Goal: Task Accomplishment & Management: Manage account settings

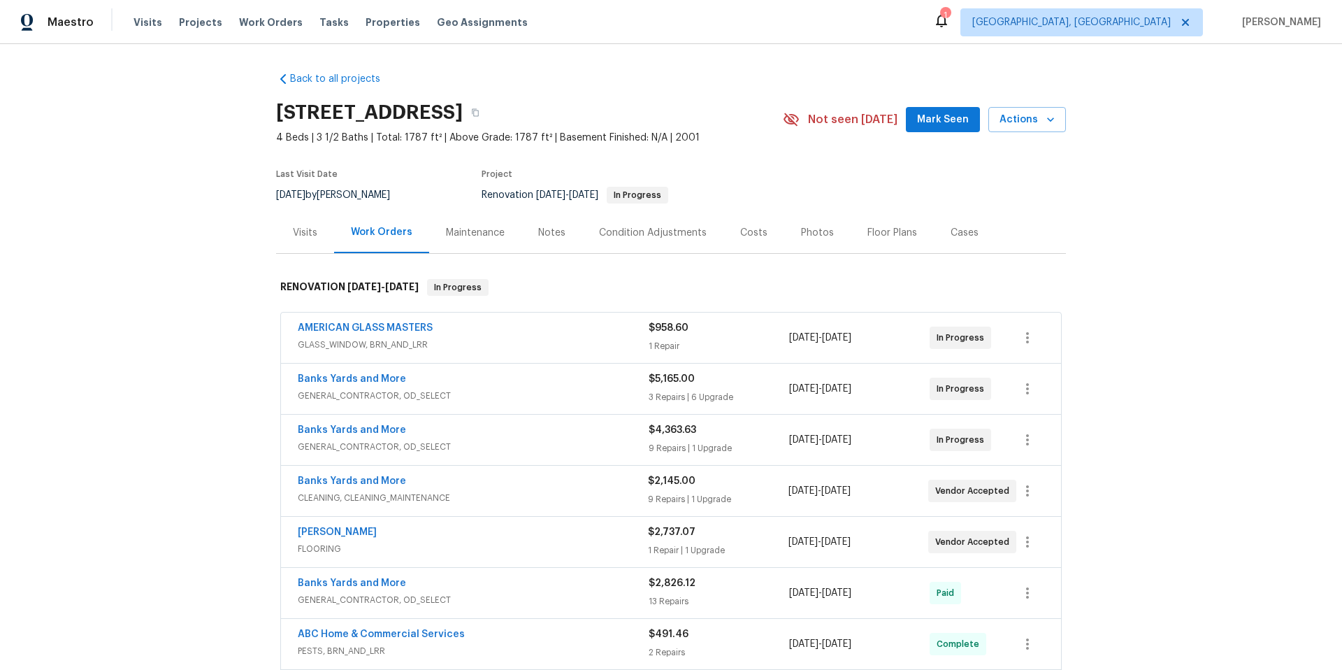
scroll to position [129, 0]
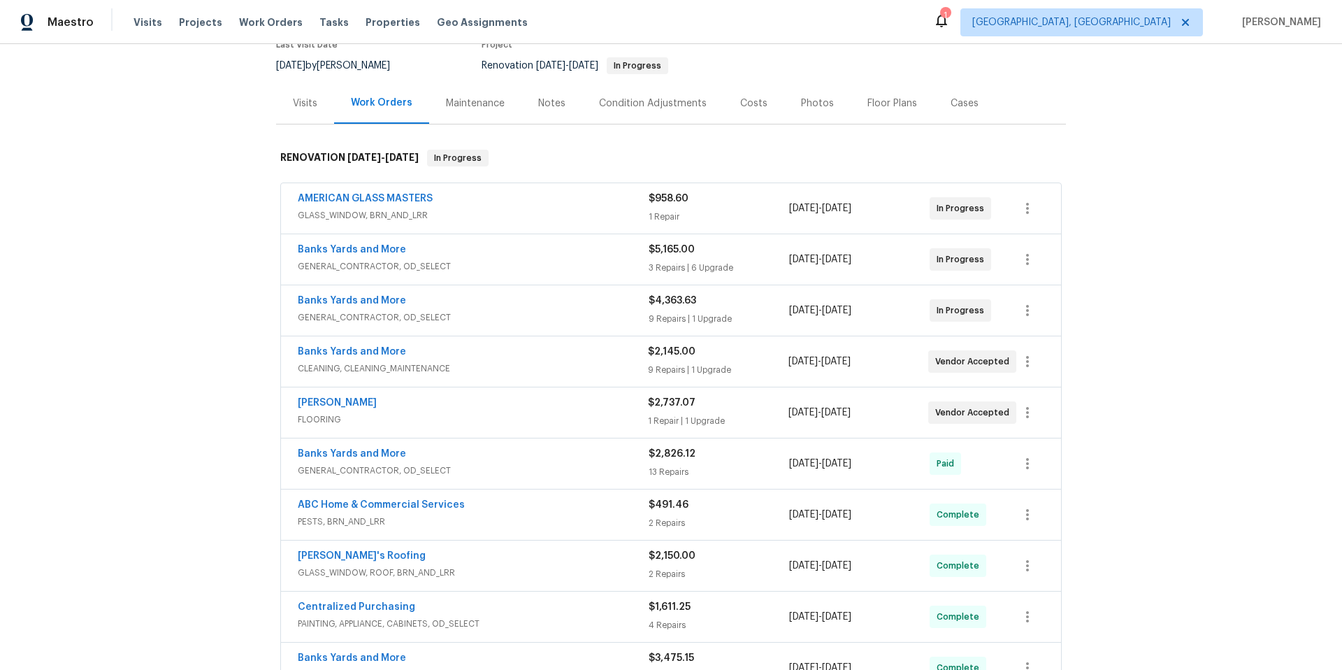
click at [839, 364] on span "[DATE]" at bounding box center [835, 361] width 29 height 10
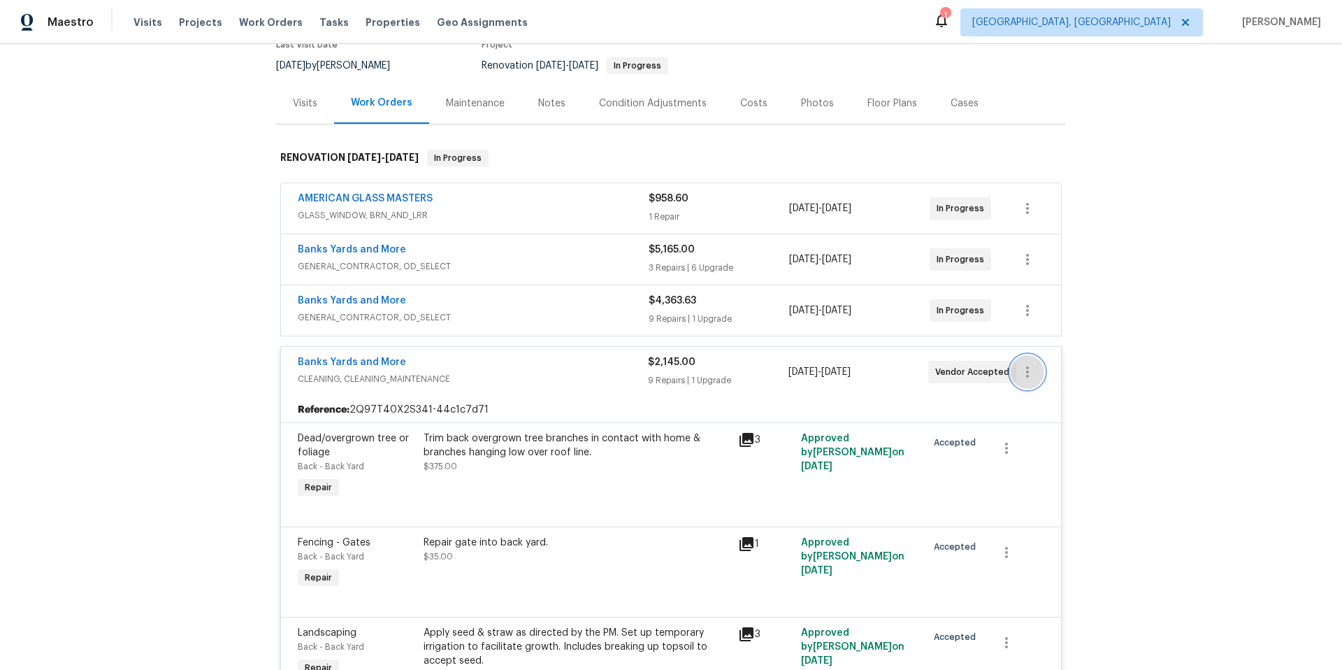
click at [1025, 373] on icon "button" at bounding box center [1027, 371] width 17 height 17
click at [1030, 370] on li "Edit" at bounding box center [1081, 372] width 151 height 23
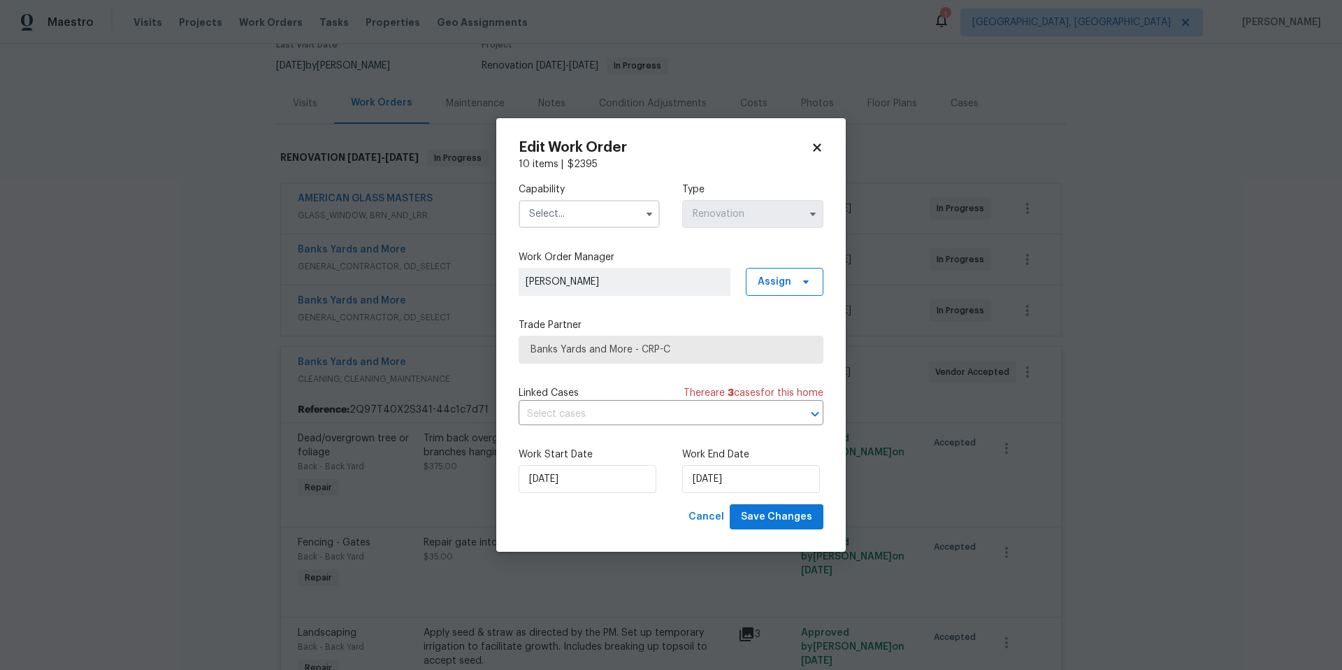
click at [593, 218] on input "text" at bounding box center [589, 214] width 141 height 28
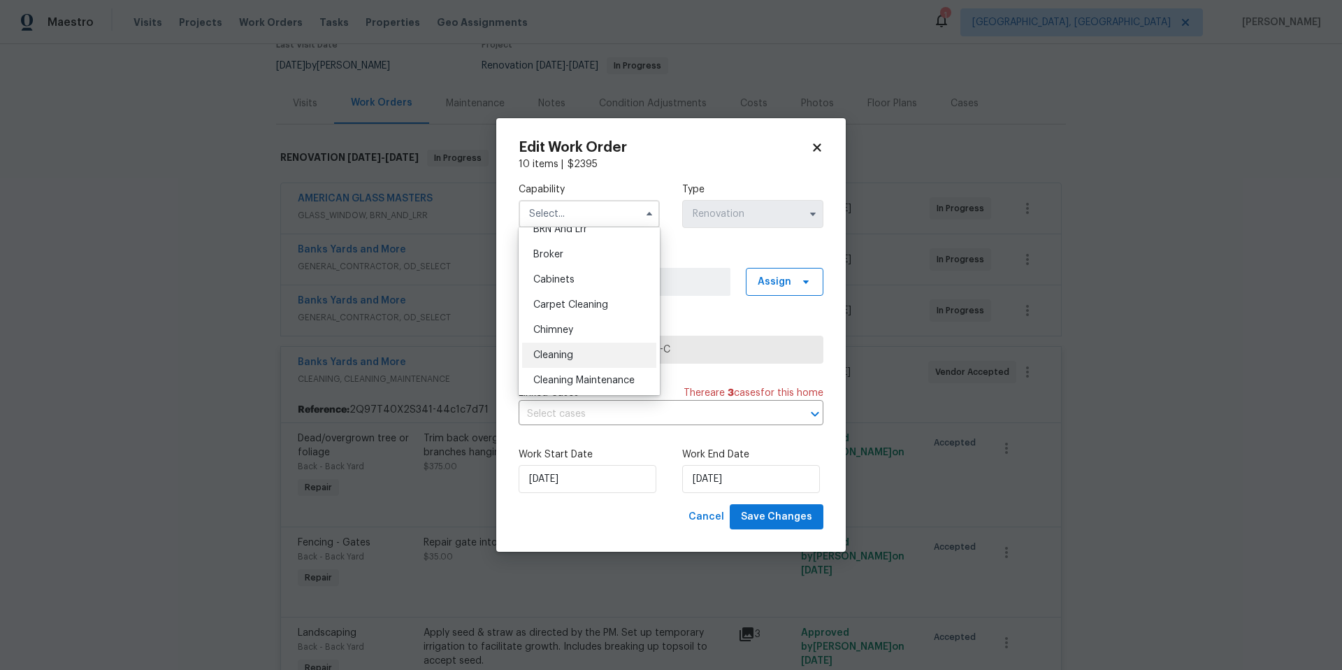
scroll to position [90, 0]
click at [608, 354] on div "Cleaning" at bounding box center [589, 354] width 134 height 25
type input "Cleaning"
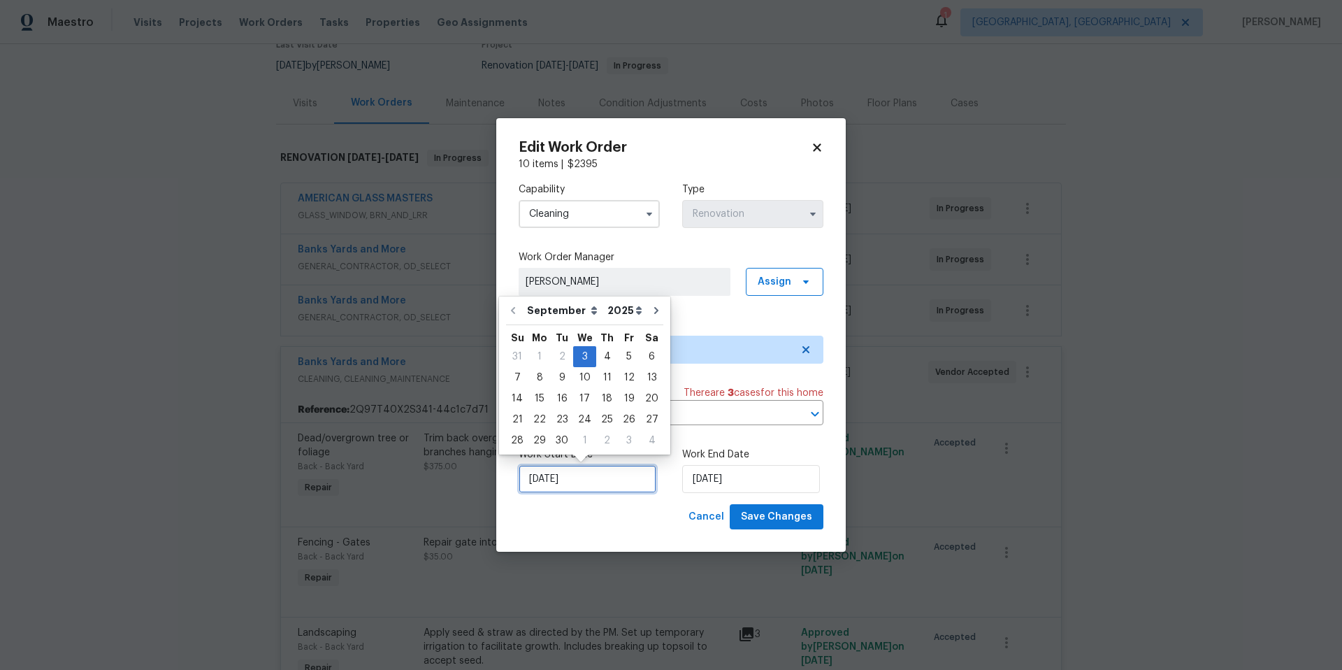
click at [590, 484] on input "[DATE]" at bounding box center [588, 479] width 138 height 28
click at [540, 394] on div "15" at bounding box center [539, 399] width 22 height 20
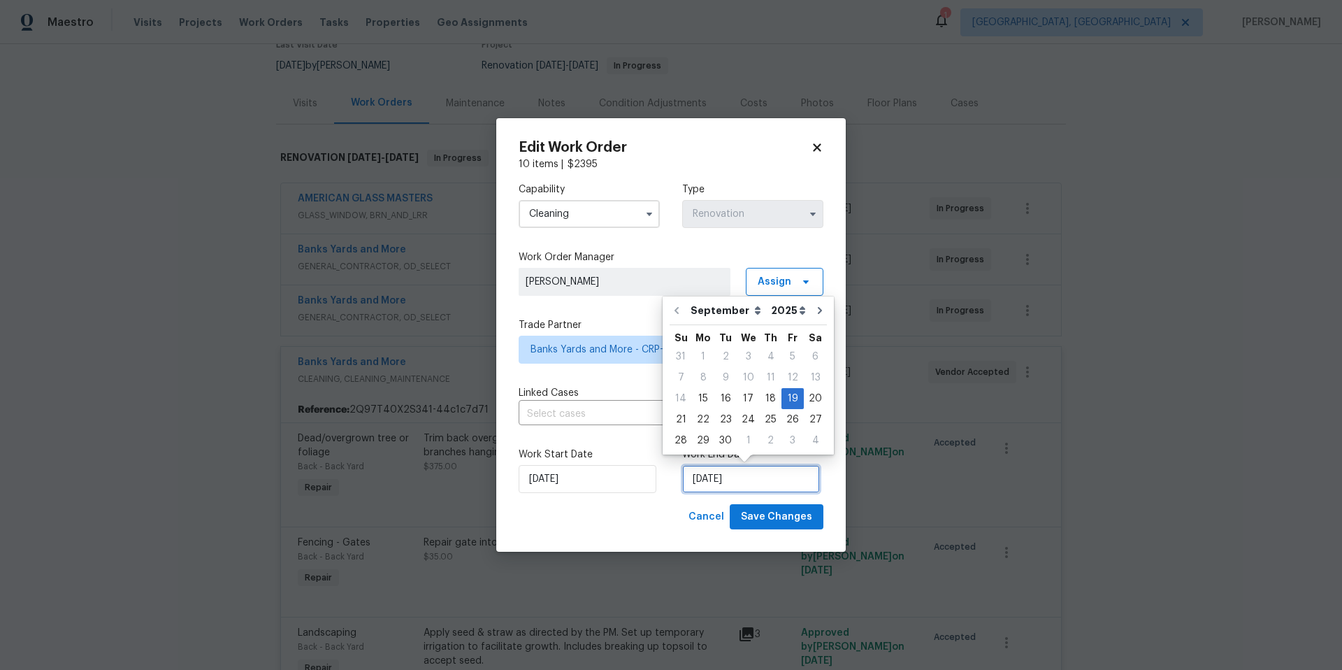
click at [769, 482] on input "[DATE]" at bounding box center [751, 479] width 138 height 28
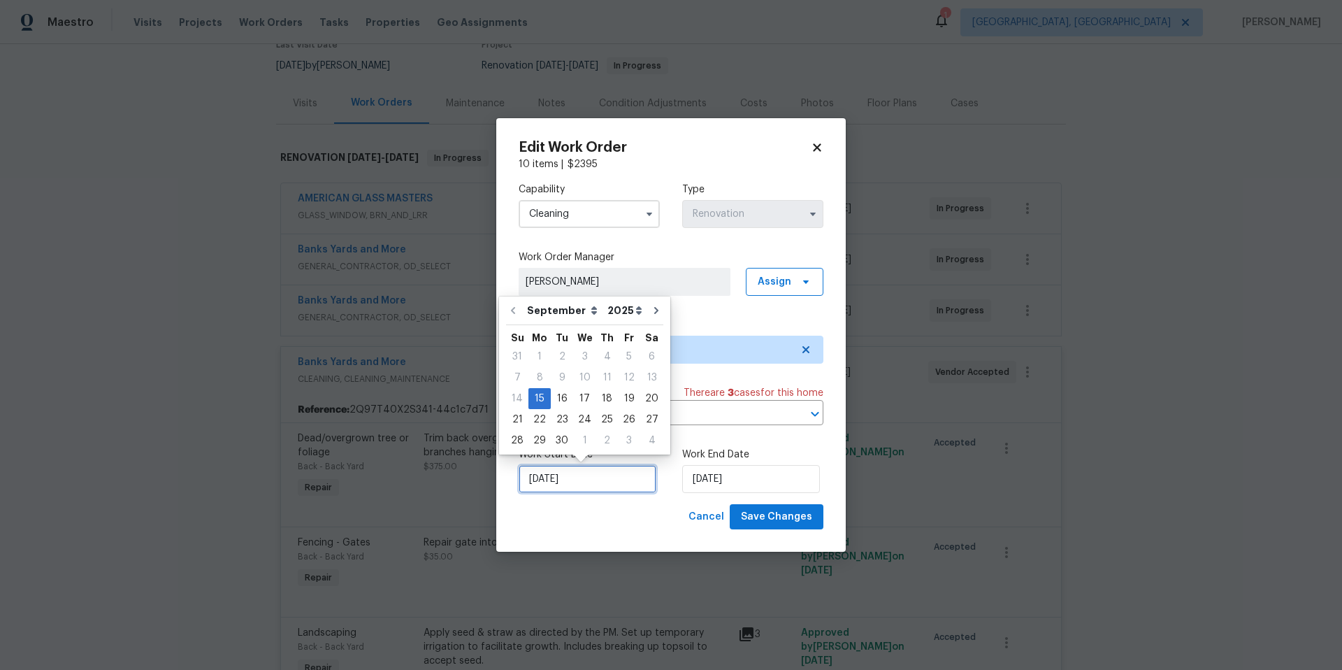
click at [586, 475] on input "[DATE]" at bounding box center [588, 479] width 138 height 28
click at [603, 403] on div "18" at bounding box center [607, 399] width 22 height 20
type input "[DATE]"
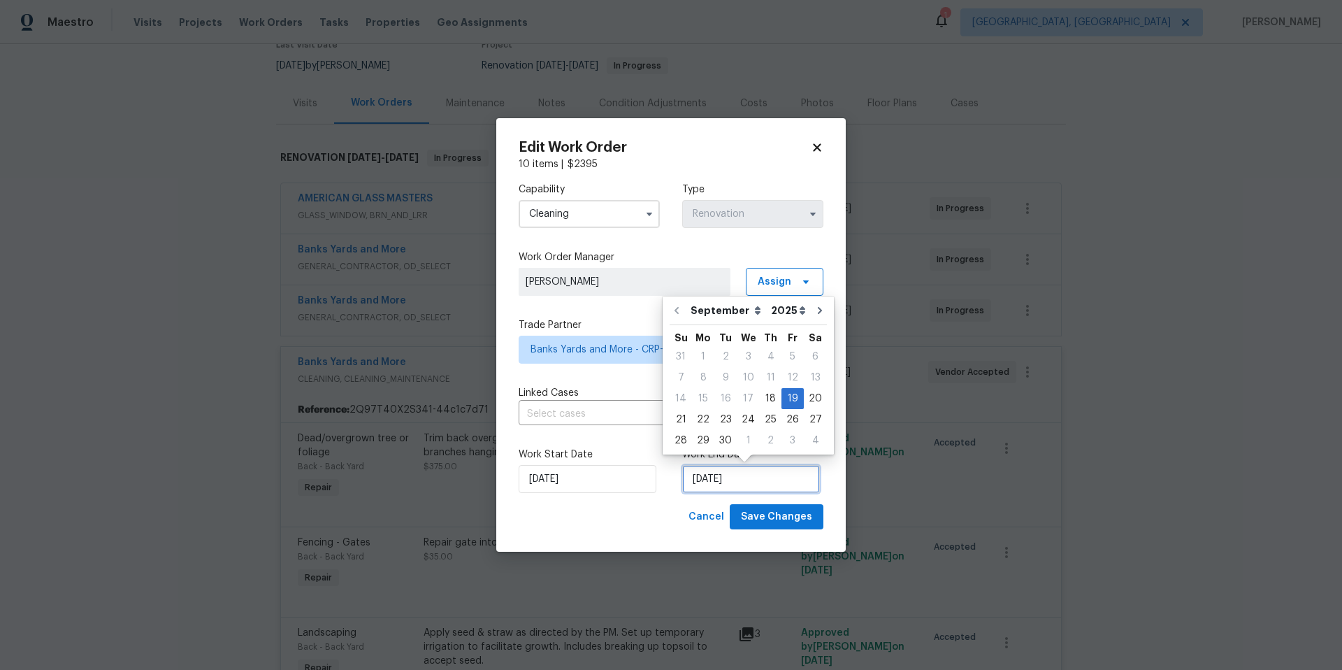
click at [757, 482] on input "[DATE]" at bounding box center [751, 479] width 138 height 28
click at [769, 420] on div "25" at bounding box center [771, 420] width 22 height 20
type input "[DATE]"
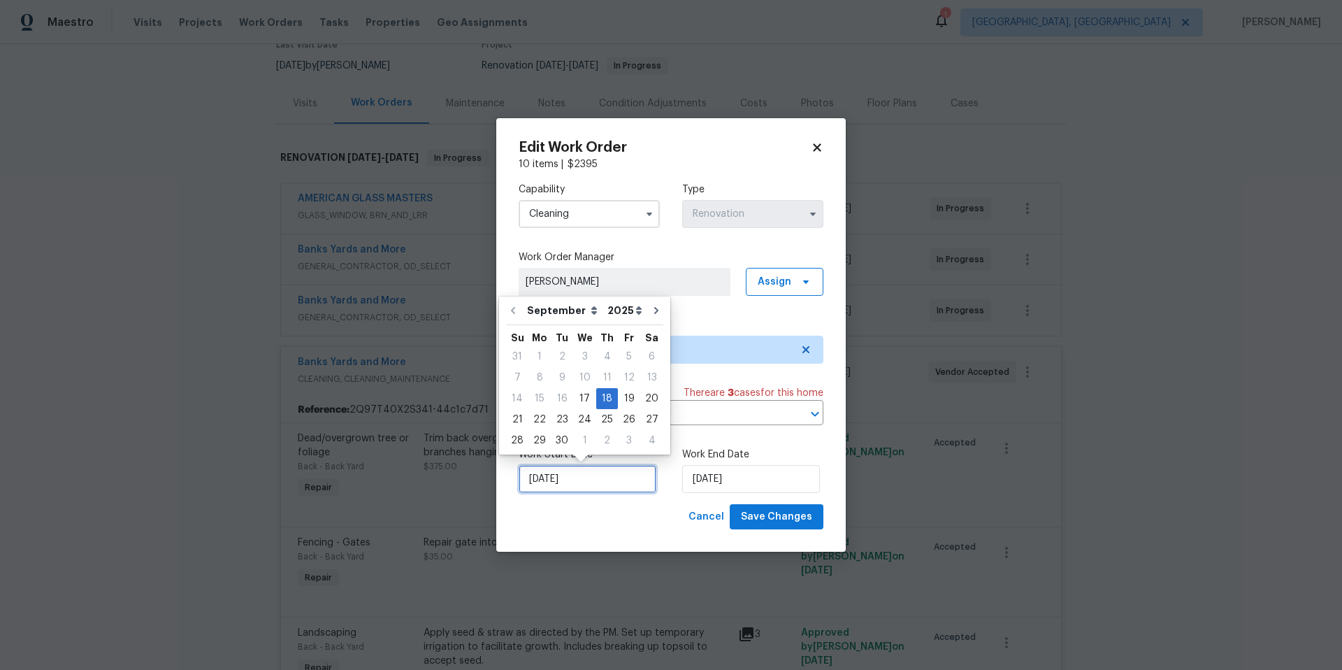
click at [597, 484] on input "[DATE]" at bounding box center [588, 479] width 138 height 28
click at [555, 421] on div "23" at bounding box center [562, 420] width 22 height 20
type input "[DATE]"
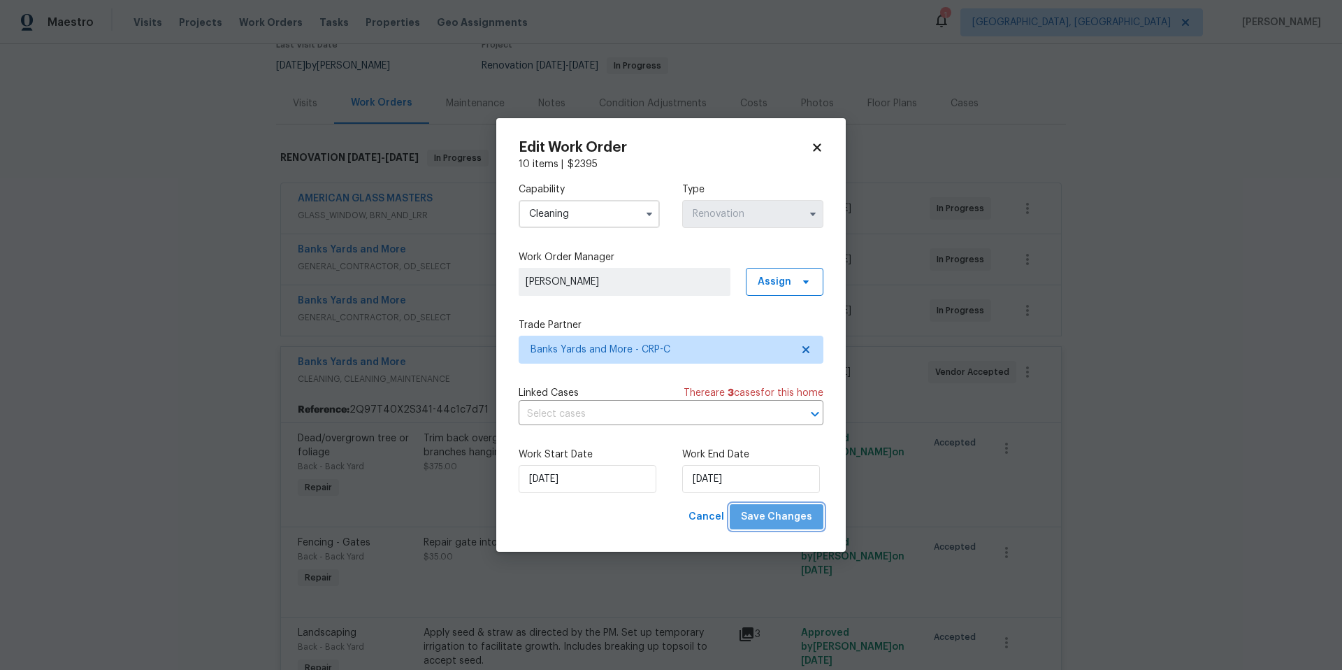
click at [788, 515] on span "Save Changes" at bounding box center [776, 516] width 71 height 17
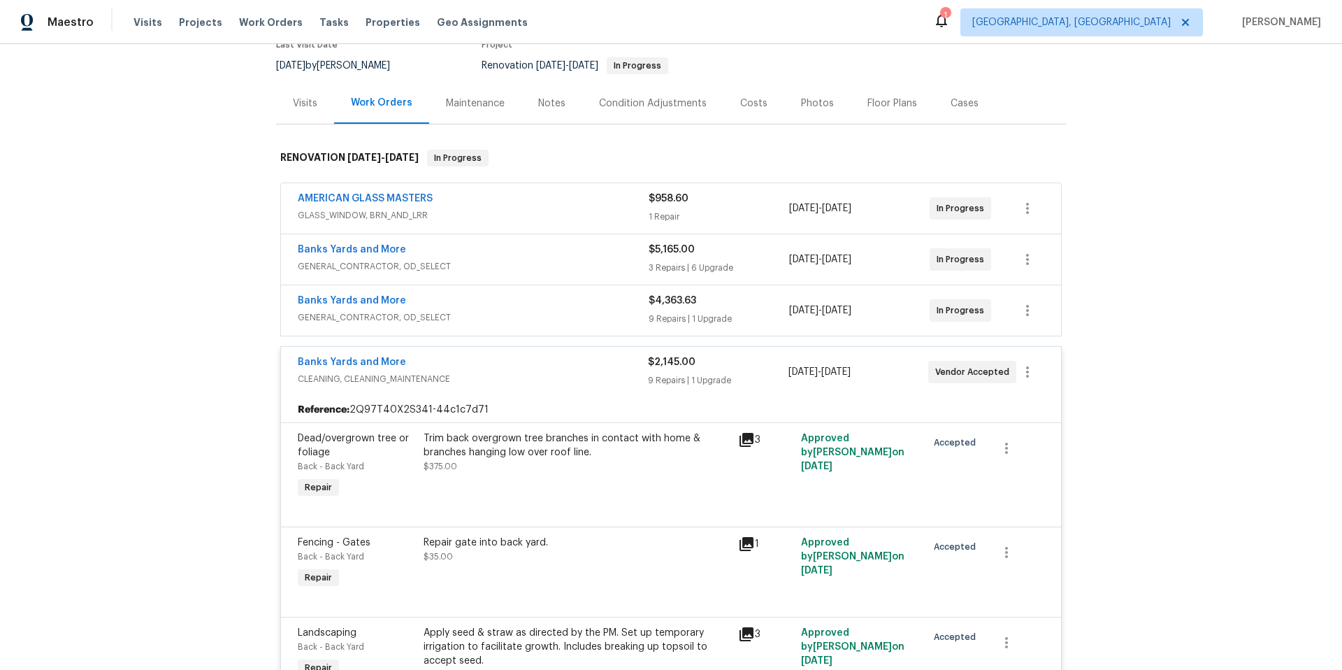
click at [549, 382] on span "CLEANING, CLEANING_MAINTENANCE" at bounding box center [473, 379] width 350 height 14
